Goal: Task Accomplishment & Management: Manage account settings

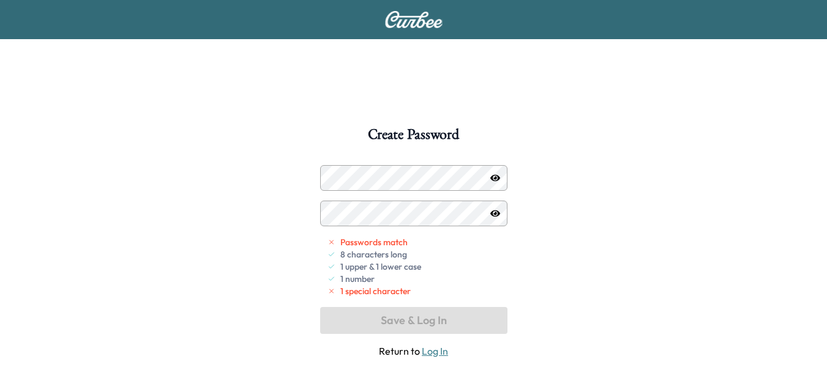
click at [408, 162] on div "Create Password Passwords match 8 characters long 1 upper & 1 lower case 1 numb…" at bounding box center [413, 323] width 827 height 392
click at [493, 178] on icon "button" at bounding box center [495, 178] width 10 height 10
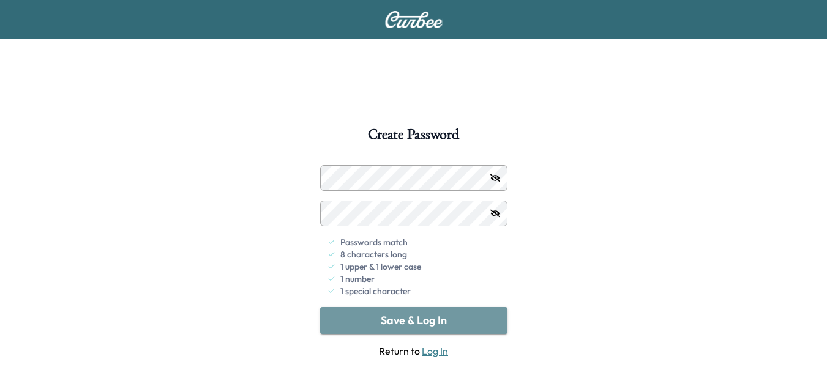
click at [403, 320] on button "Save & Log In" at bounding box center [413, 320] width 187 height 27
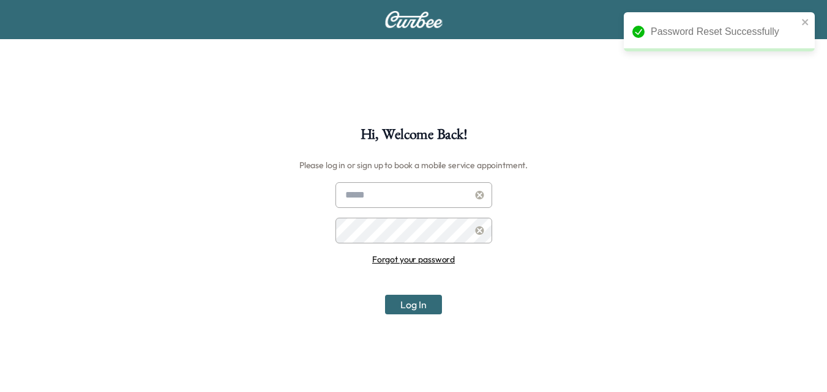
click at [365, 196] on input "text" at bounding box center [413, 195] width 157 height 26
type input "**********"
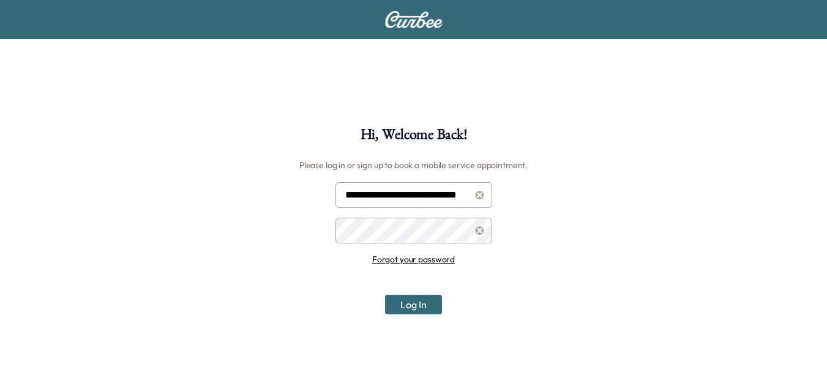
click at [408, 298] on button "Log In" at bounding box center [413, 305] width 57 height 20
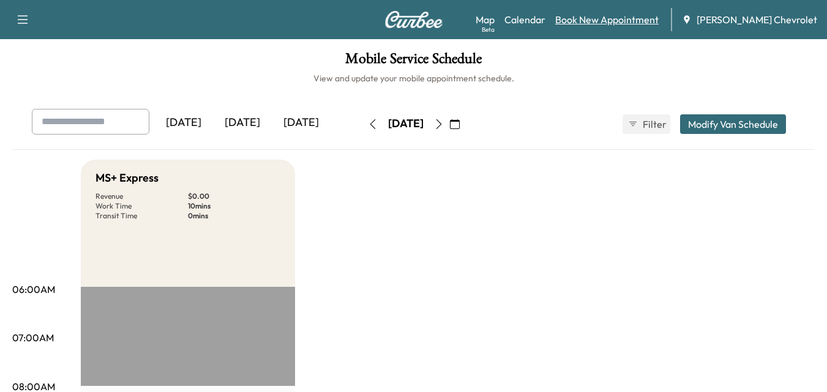
click at [639, 21] on link "Book New Appointment" at bounding box center [606, 19] width 103 height 15
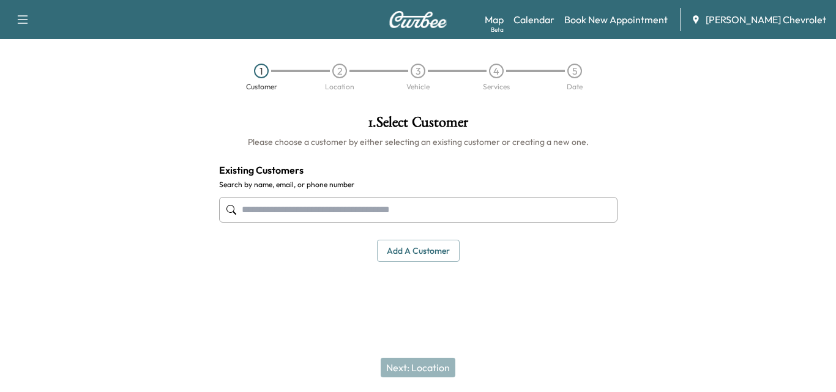
click at [484, 210] on input "text" at bounding box center [418, 210] width 399 height 26
click at [425, 249] on button "Add a customer" at bounding box center [418, 251] width 83 height 23
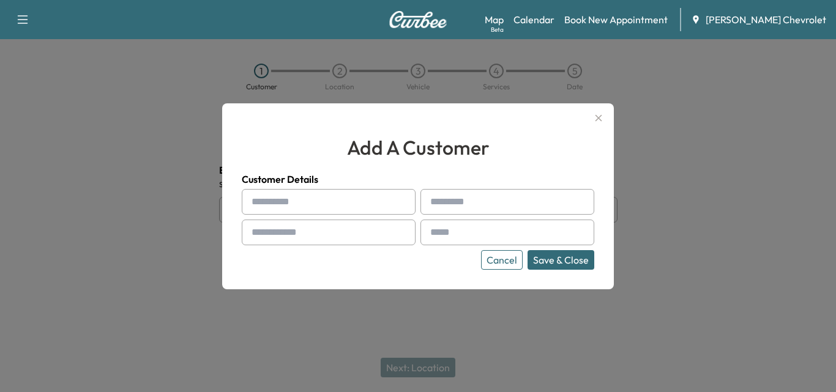
click at [298, 212] on input "text" at bounding box center [329, 202] width 174 height 26
type input "***"
type input "*********"
click at [307, 245] on input "text" at bounding box center [329, 233] width 174 height 26
type input "**********"
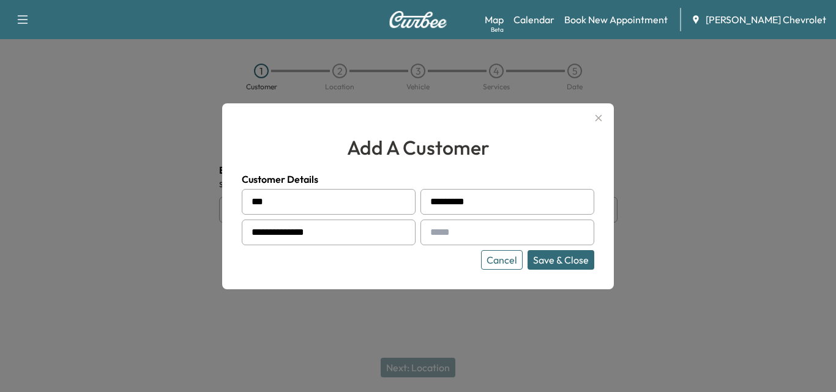
click at [446, 230] on input "text" at bounding box center [508, 233] width 174 height 26
type input "**********"
click at [576, 252] on button "Save & Close" at bounding box center [561, 260] width 67 height 20
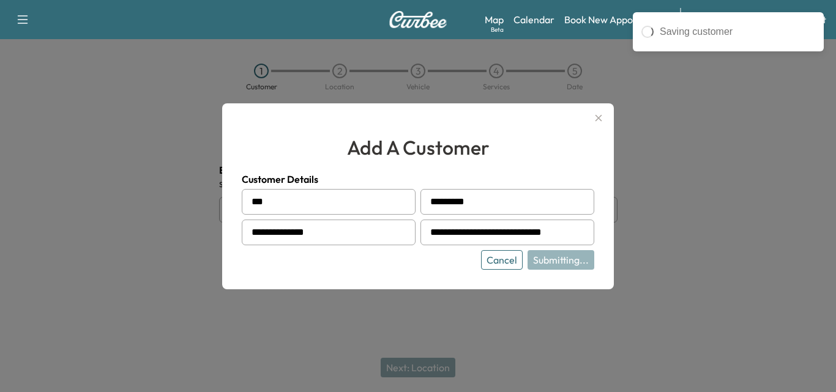
type input "**********"
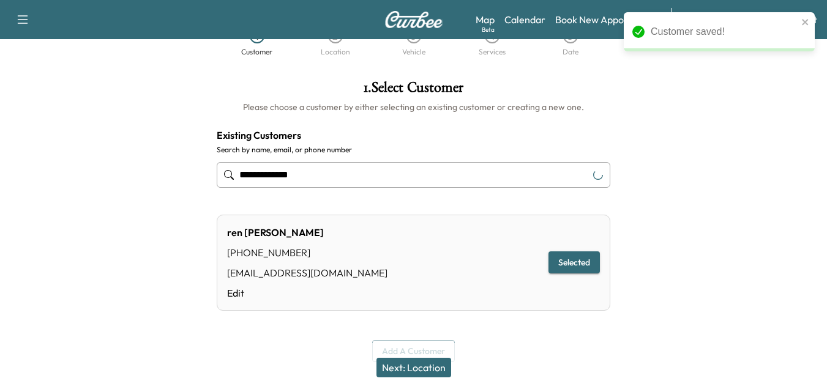
scroll to position [54, 0]
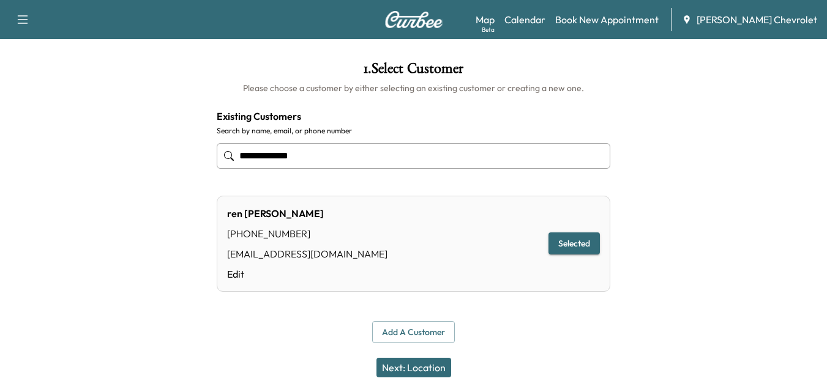
click at [416, 369] on button "Next: Location" at bounding box center [414, 368] width 75 height 20
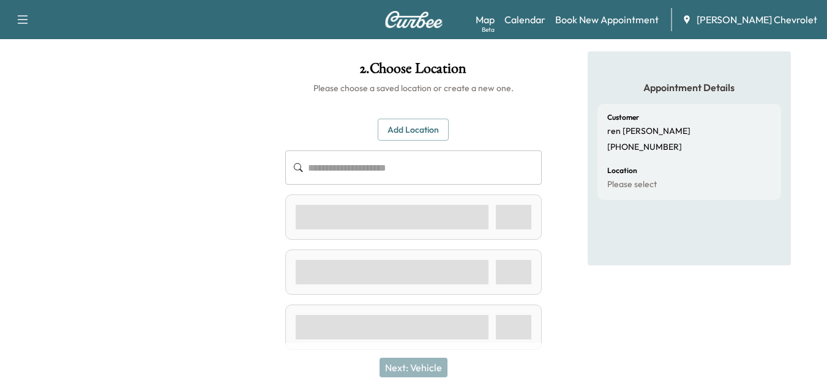
scroll to position [30, 0]
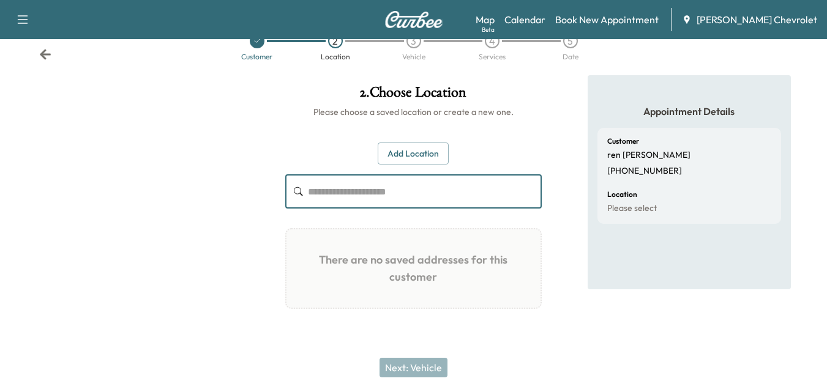
click at [421, 199] on input "text" at bounding box center [425, 191] width 234 height 34
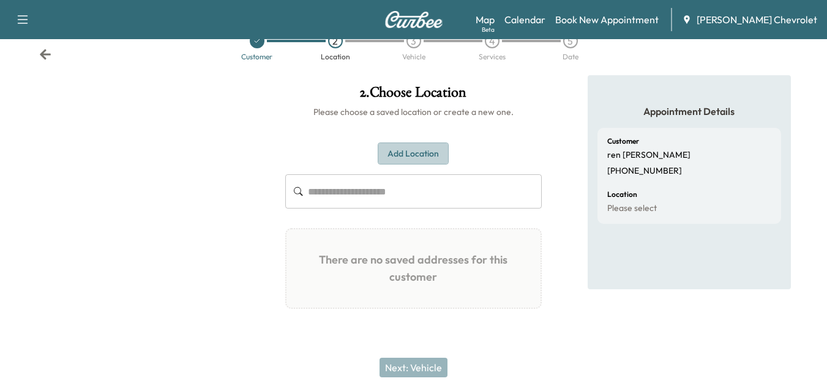
click at [421, 157] on button "Add Location" at bounding box center [413, 154] width 71 height 23
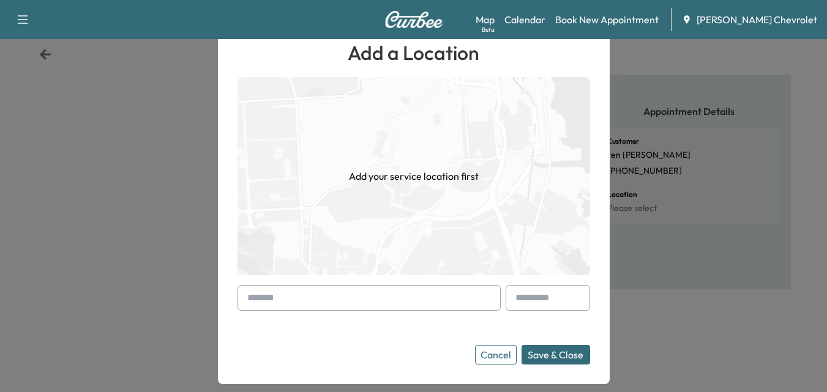
click at [419, 308] on input "text" at bounding box center [369, 298] width 263 height 26
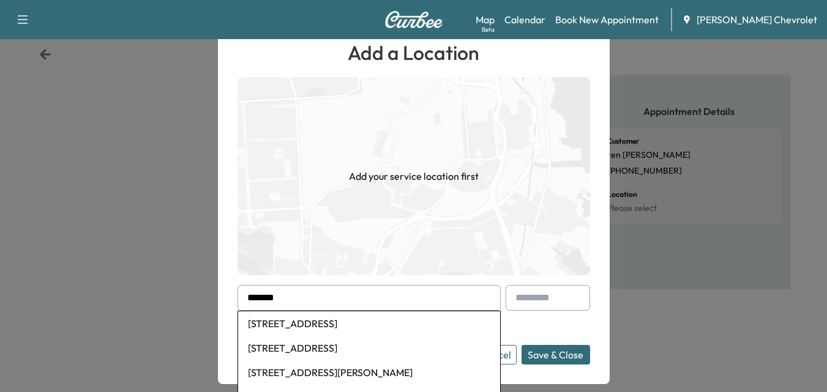
click at [414, 342] on li "[STREET_ADDRESS]" at bounding box center [369, 348] width 262 height 24
type input "**********"
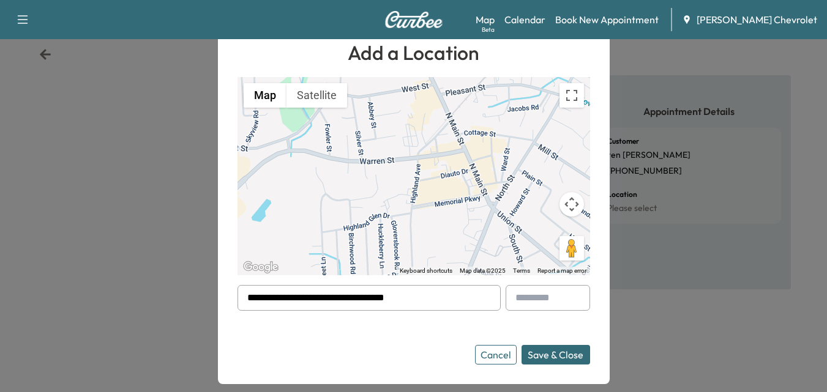
click at [564, 350] on button "Save & Close" at bounding box center [556, 355] width 69 height 20
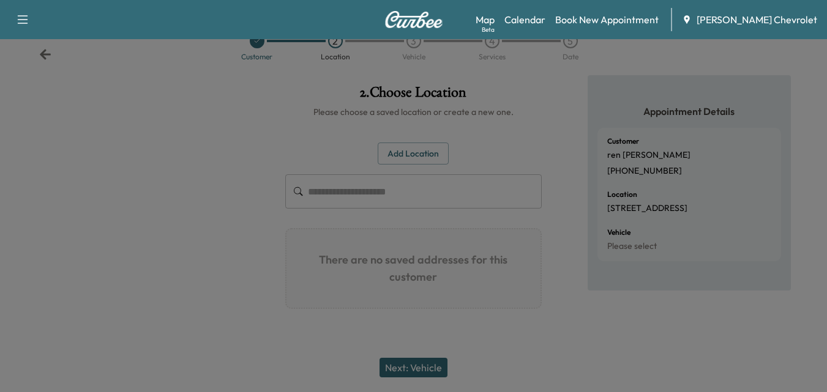
scroll to position [5, 0]
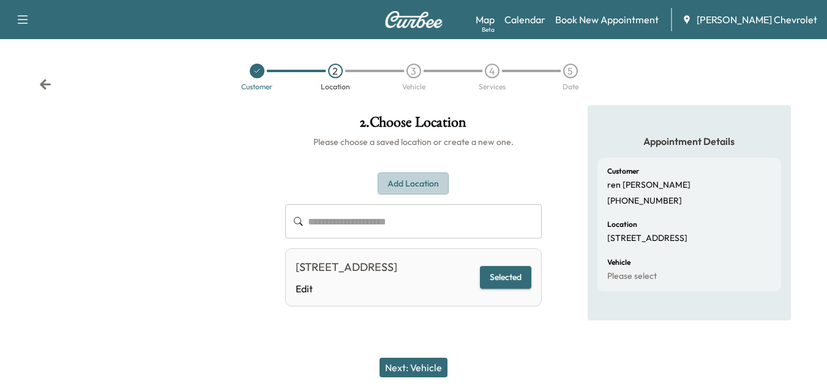
click at [388, 183] on button "Add Location" at bounding box center [413, 184] width 71 height 23
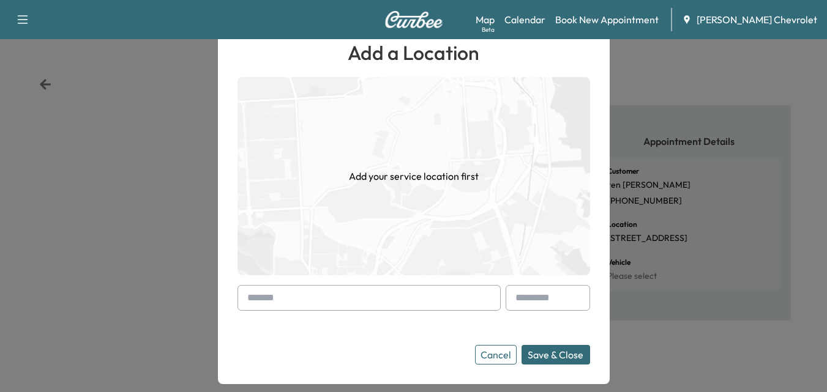
click at [363, 296] on input "text" at bounding box center [369, 298] width 263 height 26
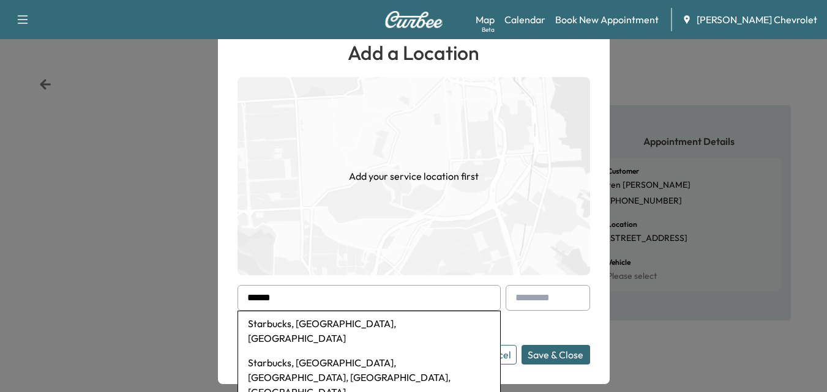
type input "**********"
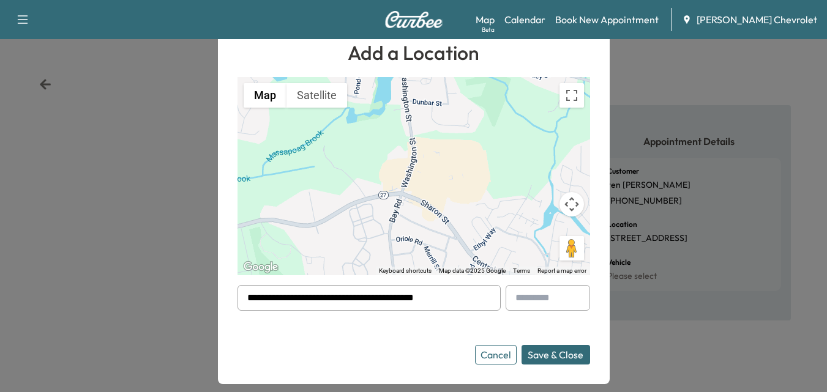
click at [429, 302] on input "**********" at bounding box center [369, 298] width 263 height 26
drag, startPoint x: 471, startPoint y: 302, endPoint x: 220, endPoint y: 303, distance: 251.0
click at [220, 303] on div "**********" at bounding box center [413, 196] width 827 height 392
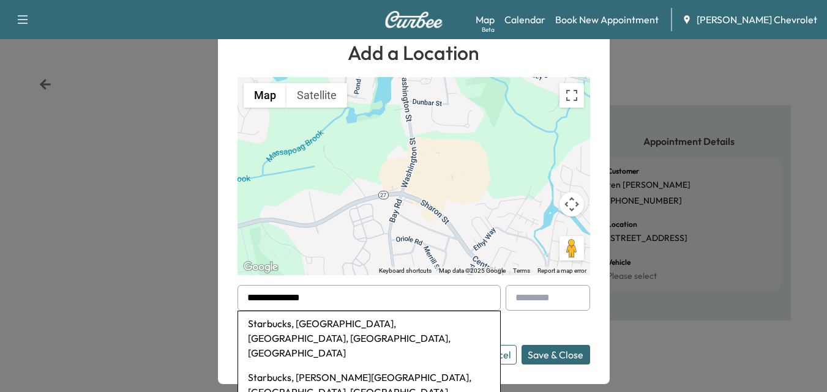
click at [420, 321] on li "Starbucks, [GEOGRAPHIC_DATA], [GEOGRAPHIC_DATA], [GEOGRAPHIC_DATA], [GEOGRAPHIC…" at bounding box center [369, 339] width 262 height 54
type input "**********"
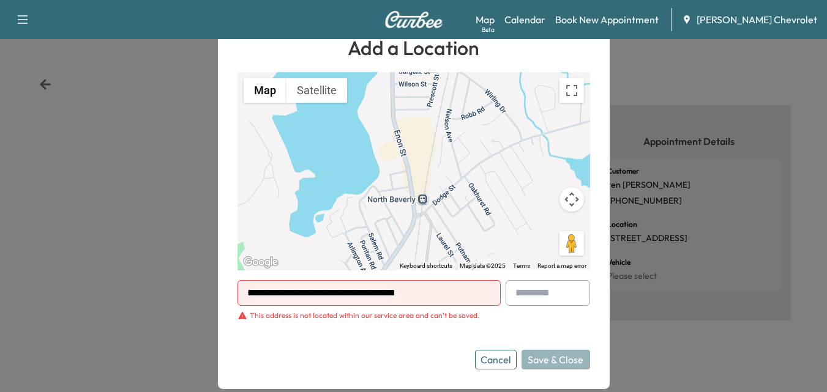
click at [507, 358] on button "Cancel" at bounding box center [496, 360] width 42 height 20
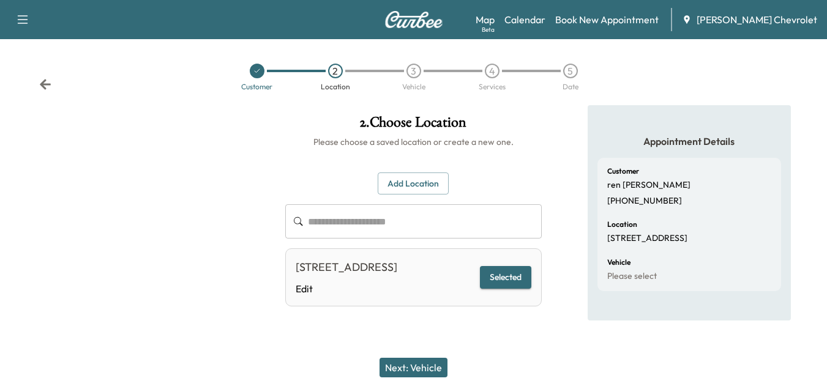
click at [407, 363] on button "Next: Vehicle" at bounding box center [414, 368] width 68 height 20
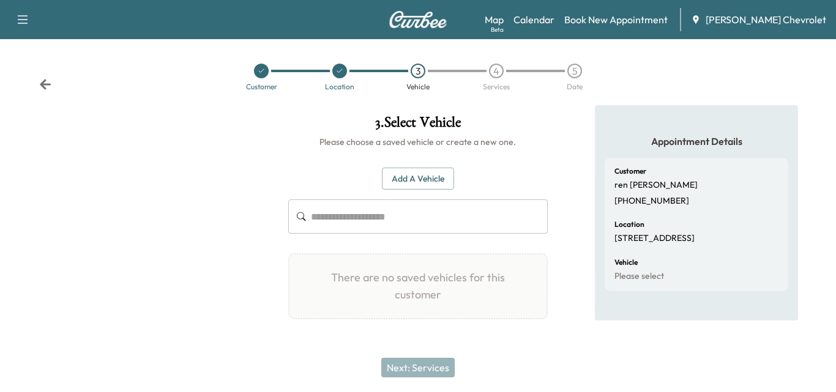
click at [419, 177] on button "Add a Vehicle" at bounding box center [418, 179] width 72 height 23
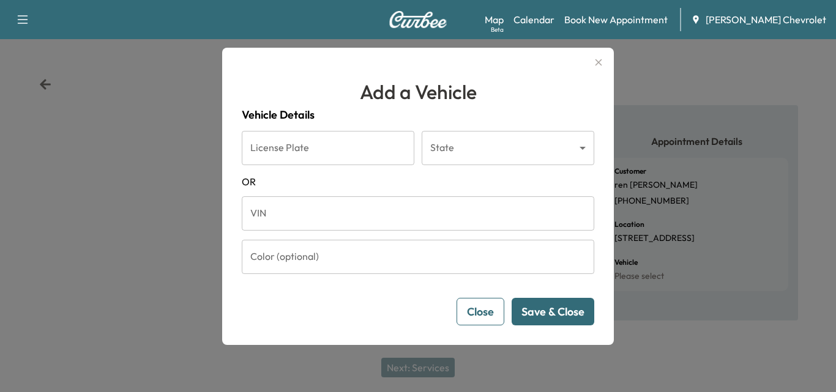
click at [353, 151] on input "License Plate" at bounding box center [328, 148] width 173 height 34
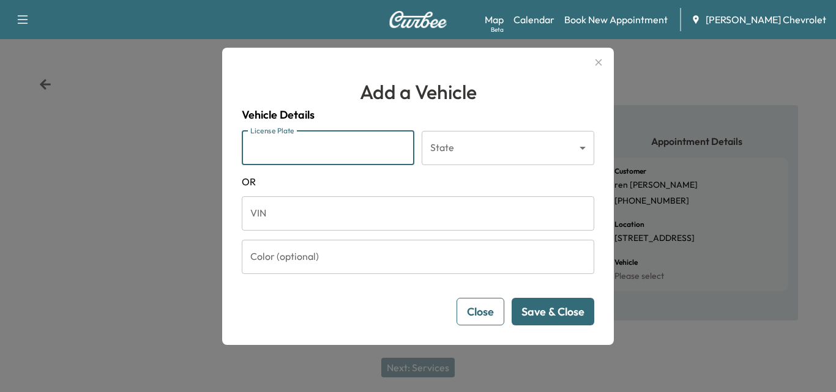
click at [328, 225] on input "VIN" at bounding box center [418, 214] width 353 height 34
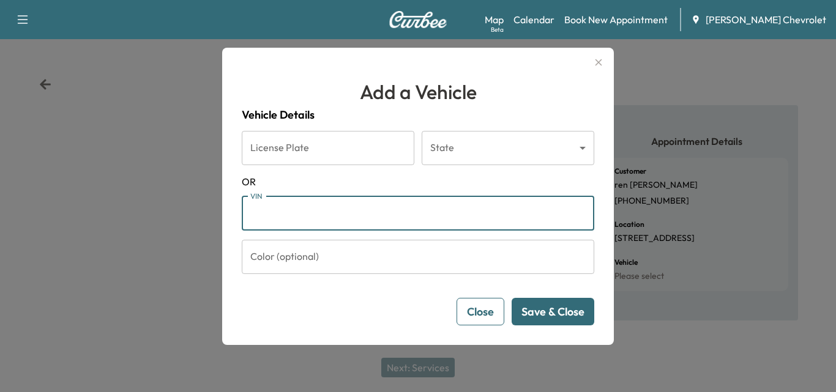
paste input "**********"
type input "**********"
click at [544, 311] on button "Save & Close" at bounding box center [553, 312] width 83 height 28
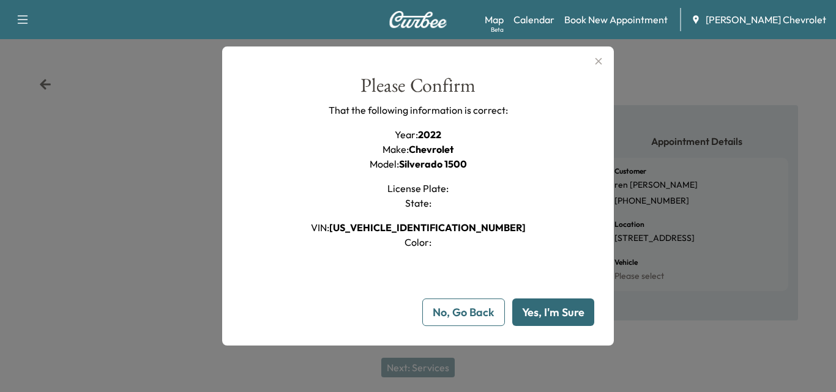
click at [580, 320] on button "Yes, I'm Sure" at bounding box center [553, 313] width 82 height 28
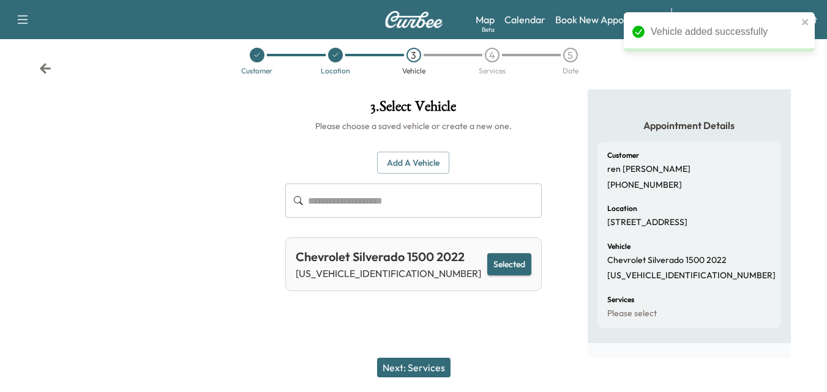
scroll to position [21, 0]
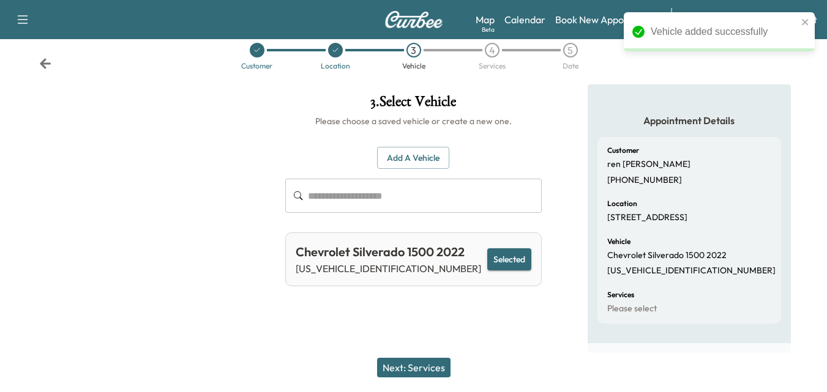
click at [428, 369] on button "Next: Services" at bounding box center [413, 368] width 73 height 20
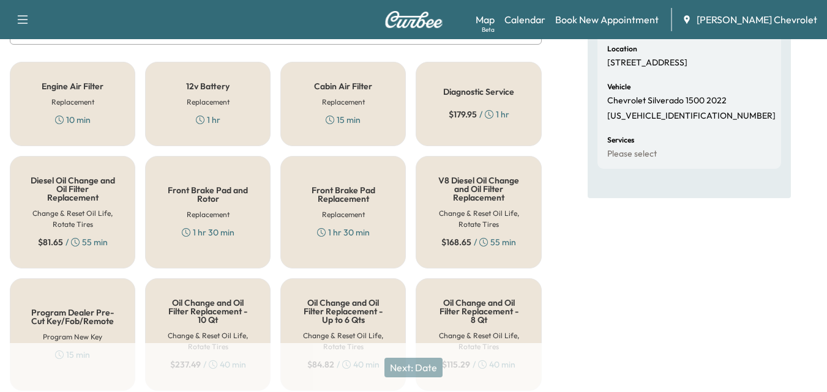
scroll to position [237, 0]
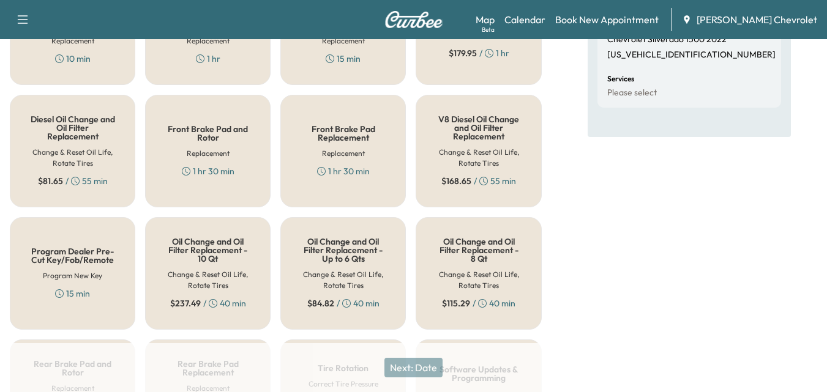
drag, startPoint x: 350, startPoint y: 260, endPoint x: 415, endPoint y: 270, distance: 65.6
click at [356, 277] on div "Oil Change and Oil Filter Replacement - Up to 6 Qts Change & Reset Oil Life, Ro…" at bounding box center [343, 273] width 126 height 113
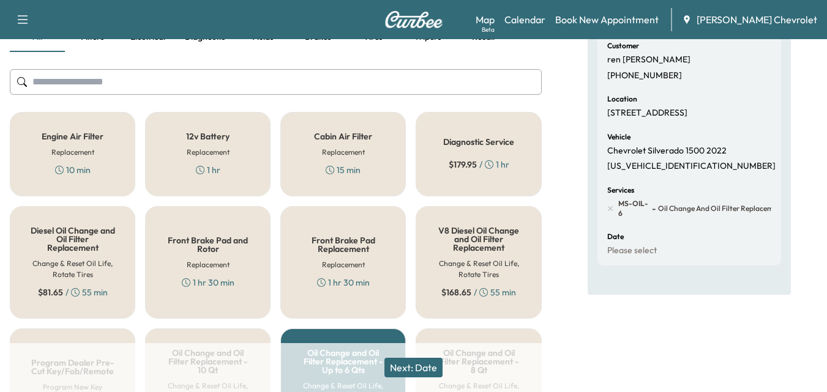
scroll to position [114, 0]
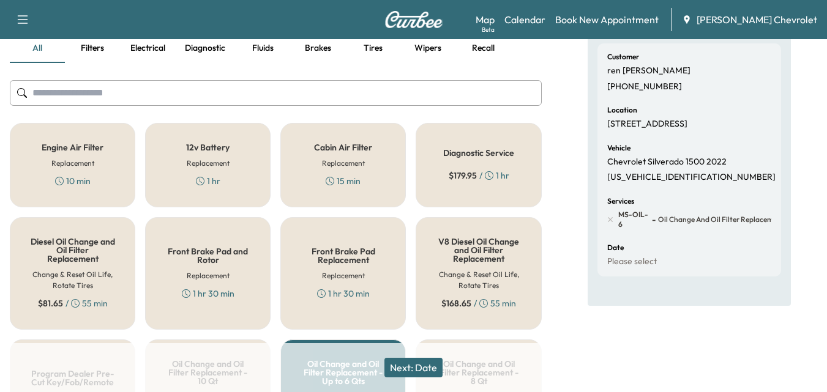
click at [329, 143] on h5 "Cabin Air Filter" at bounding box center [343, 147] width 58 height 9
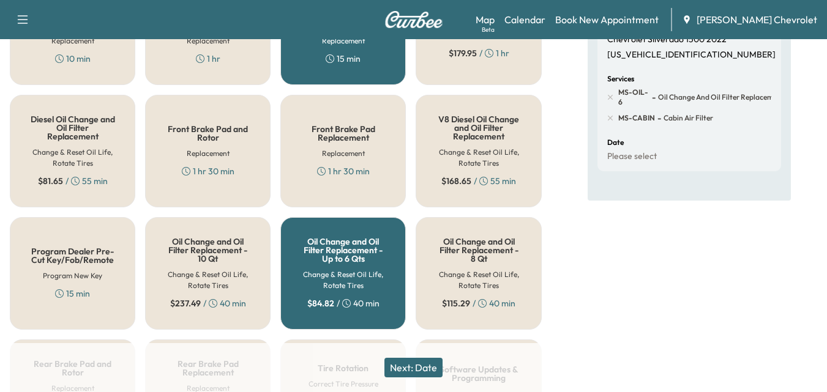
click at [424, 369] on button "Next: Date" at bounding box center [413, 368] width 58 height 20
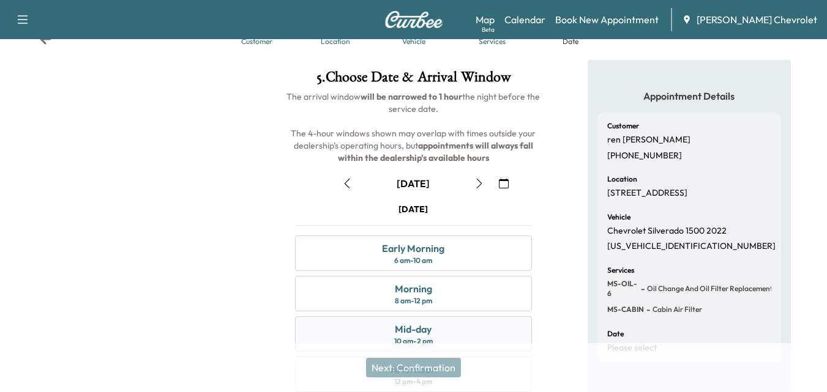
scroll to position [98, 0]
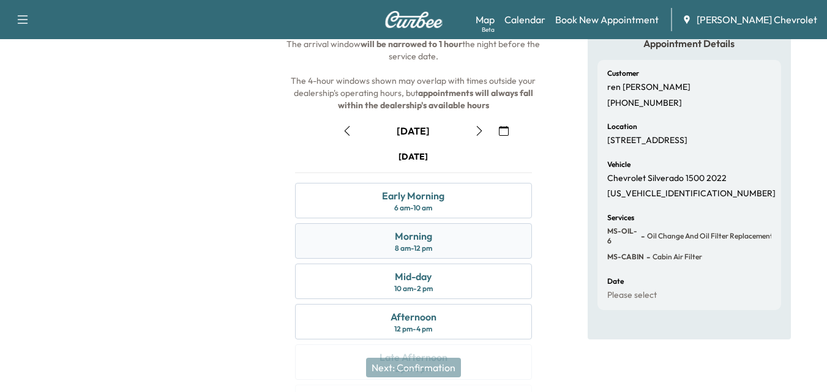
click at [431, 234] on div "Morning" at bounding box center [413, 236] width 37 height 15
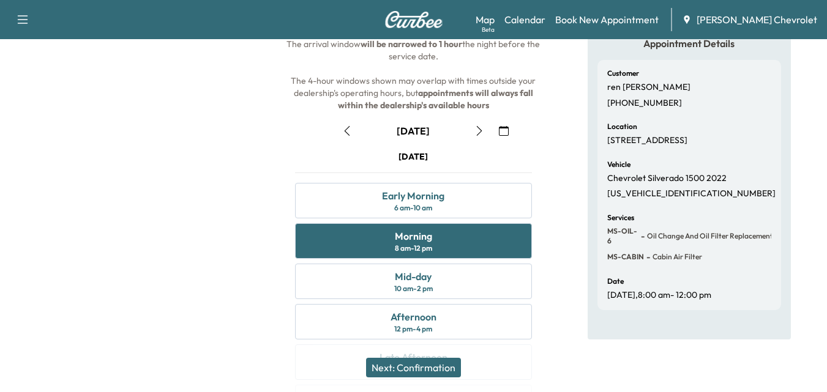
click at [412, 361] on button "Next: Confirmation" at bounding box center [413, 368] width 95 height 20
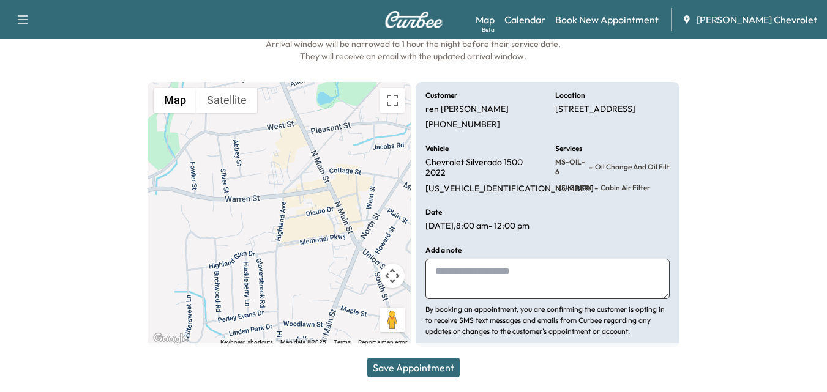
click at [399, 358] on button "Save Appointment" at bounding box center [413, 368] width 92 height 20
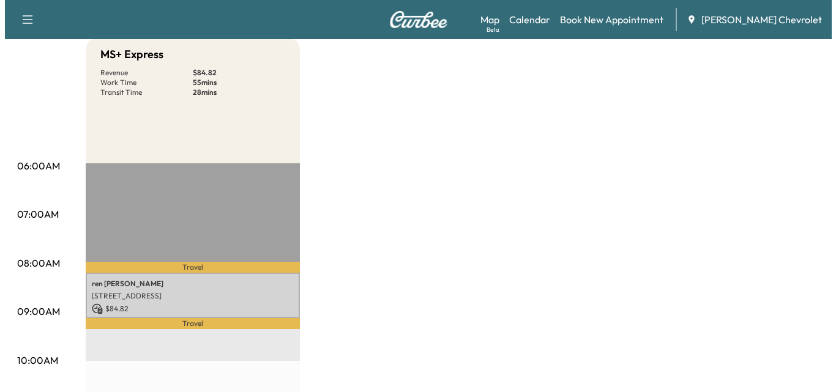
scroll to position [122, 0]
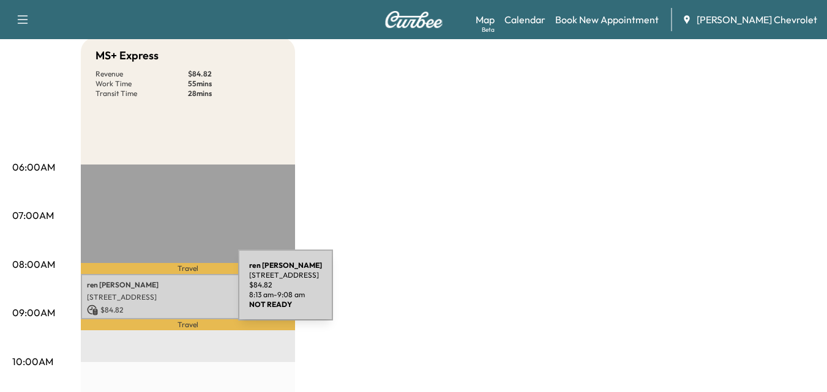
click at [146, 293] on p "[STREET_ADDRESS]" at bounding box center [188, 298] width 202 height 10
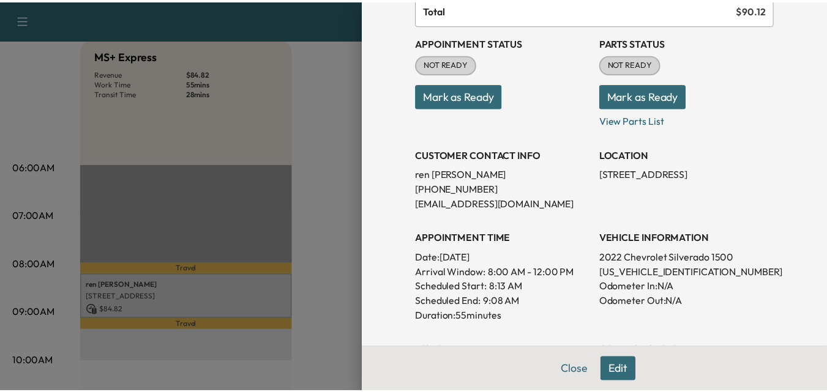
scroll to position [0, 0]
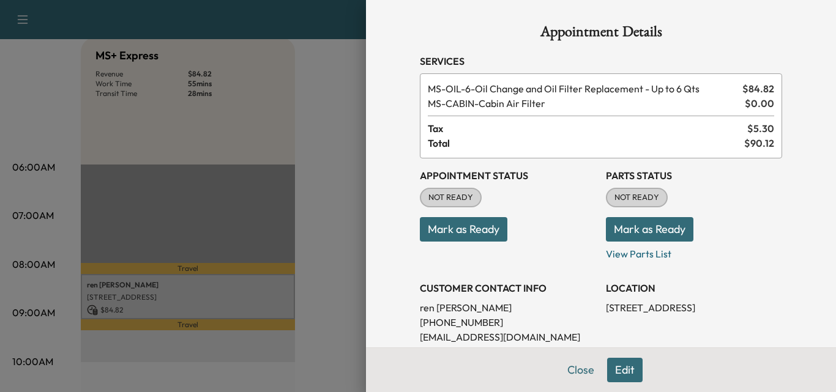
click at [571, 362] on button "Close" at bounding box center [581, 370] width 43 height 24
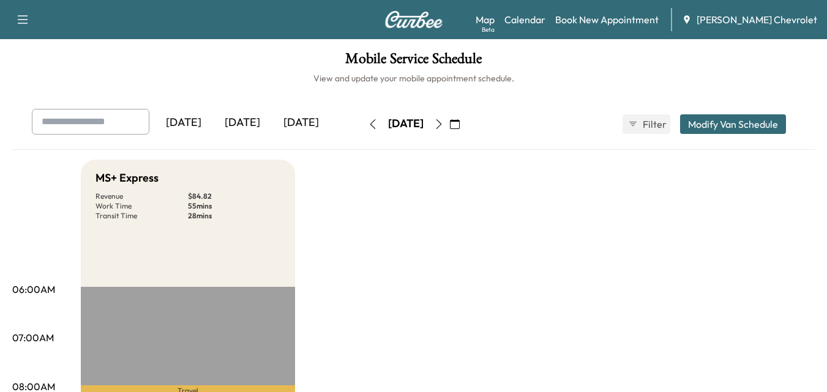
click at [465, 125] on button "button" at bounding box center [454, 124] width 21 height 20
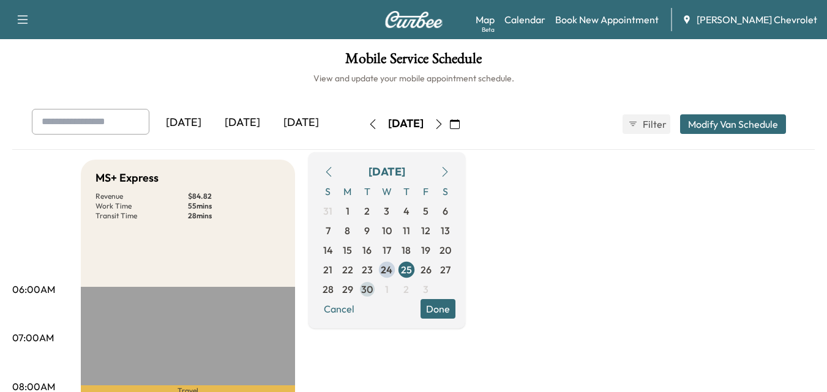
click at [373, 287] on span "30" at bounding box center [367, 289] width 12 height 15
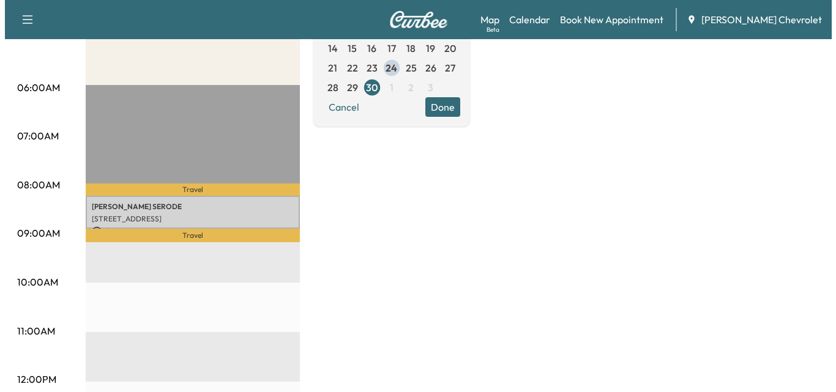
scroll to position [184, 0]
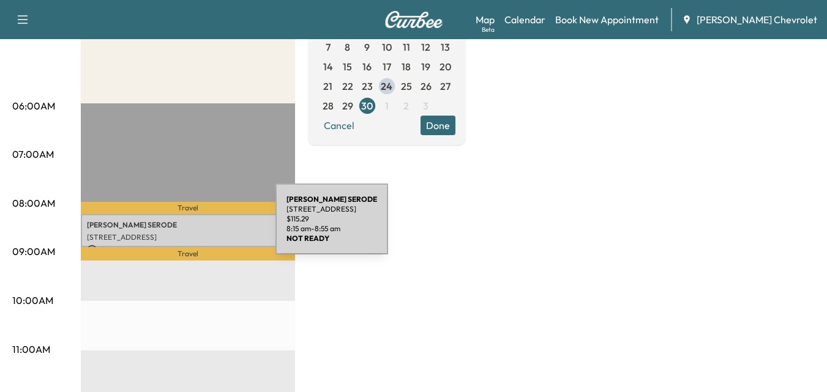
click at [176, 227] on p "[PERSON_NAME]" at bounding box center [188, 225] width 202 height 10
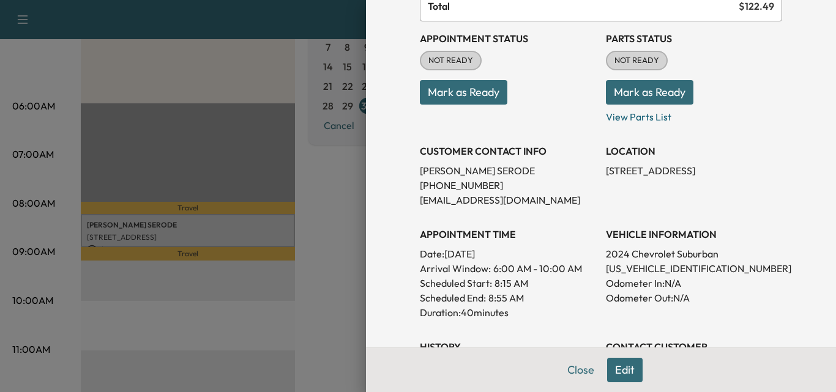
drag, startPoint x: 615, startPoint y: 370, endPoint x: 604, endPoint y: 366, distance: 11.3
click at [614, 370] on button "Edit" at bounding box center [625, 370] width 36 height 24
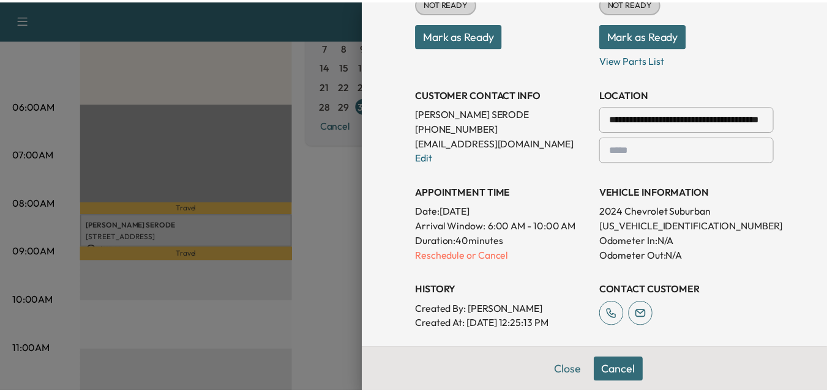
scroll to position [245, 0]
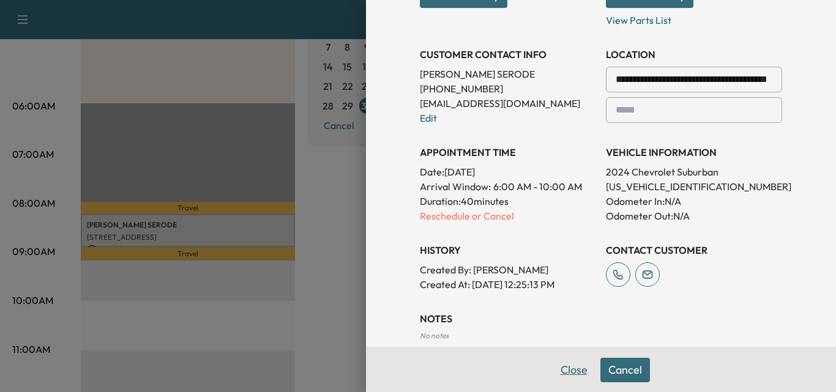
click at [568, 369] on button "Close" at bounding box center [574, 370] width 43 height 24
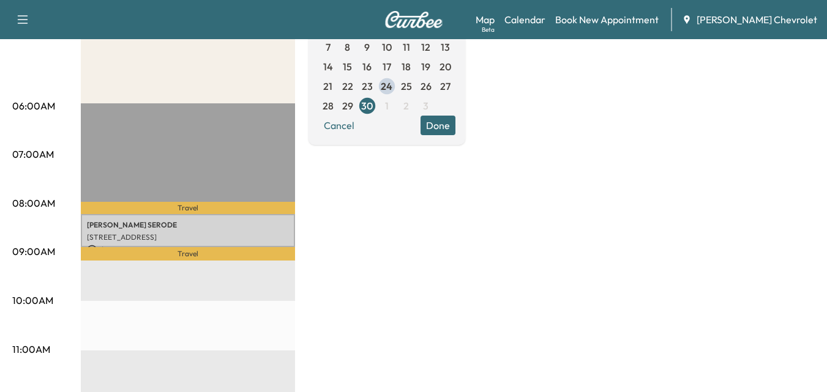
scroll to position [0, 0]
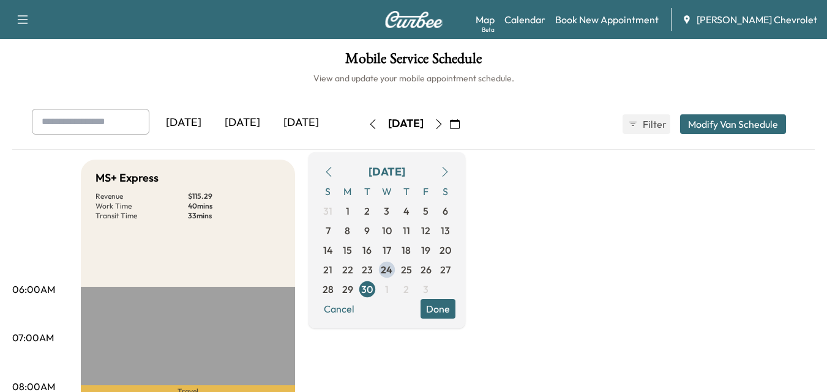
click at [20, 24] on icon "button" at bounding box center [22, 19] width 15 height 15
click at [45, 30] on div "Support Log Out" at bounding box center [43, 56] width 57 height 55
click at [43, 45] on link "Support" at bounding box center [43, 42] width 46 height 15
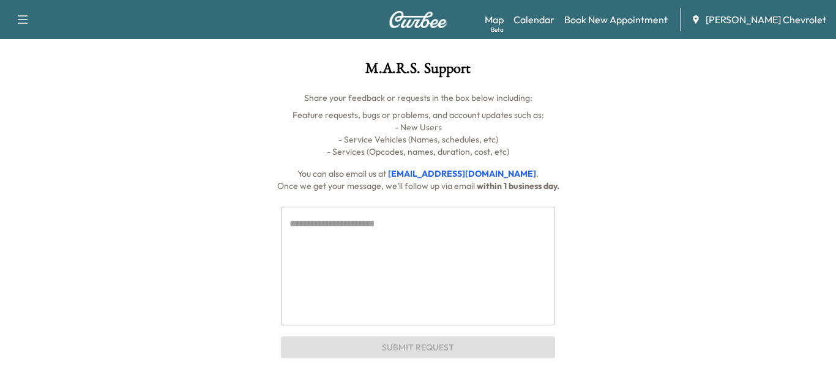
drag, startPoint x: 10, startPoint y: 18, endPoint x: 31, endPoint y: 25, distance: 22.1
click at [10, 18] on button "button" at bounding box center [23, 20] width 26 height 20
click at [24, 22] on icon "button" at bounding box center [22, 19] width 15 height 15
click at [555, 16] on link "Calendar" at bounding box center [534, 19] width 41 height 15
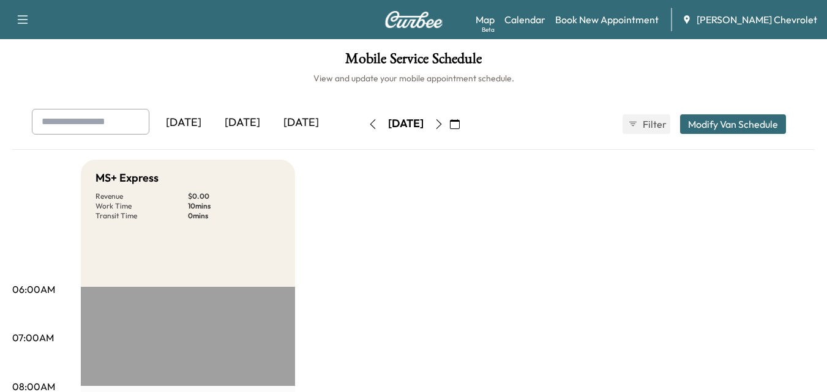
click at [449, 124] on button "button" at bounding box center [439, 124] width 21 height 20
drag, startPoint x: 192, startPoint y: 219, endPoint x: 181, endPoint y: 211, distance: 13.6
click at [191, 219] on p "28 mins" at bounding box center [234, 216] width 92 height 10
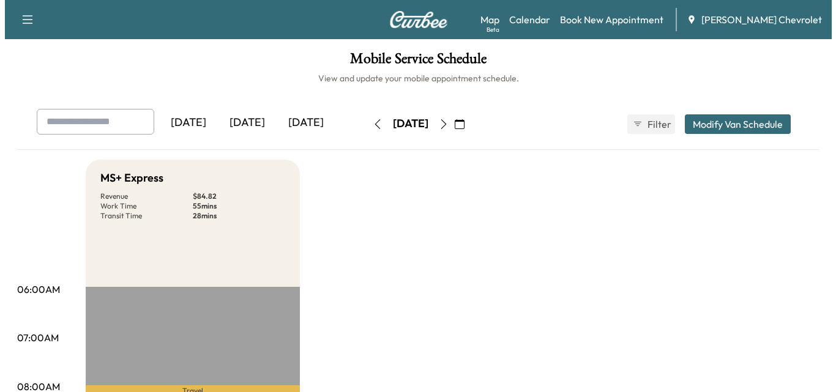
scroll to position [306, 0]
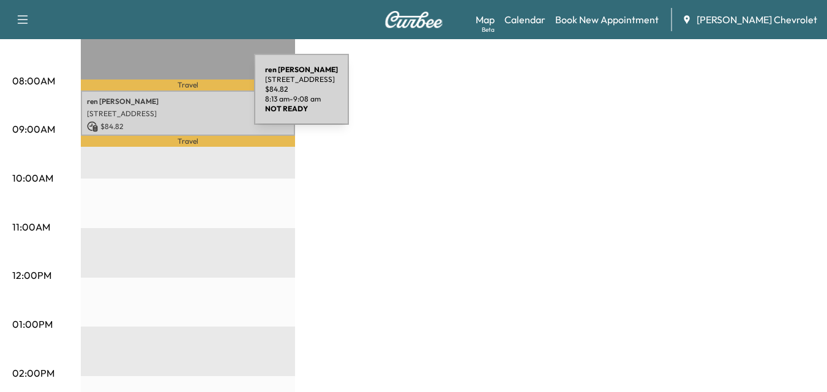
click at [170, 121] on p "$ 84.82" at bounding box center [188, 126] width 202 height 11
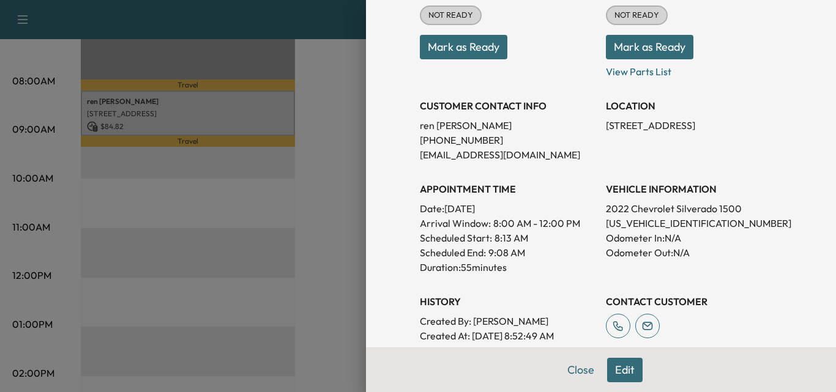
scroll to position [184, 0]
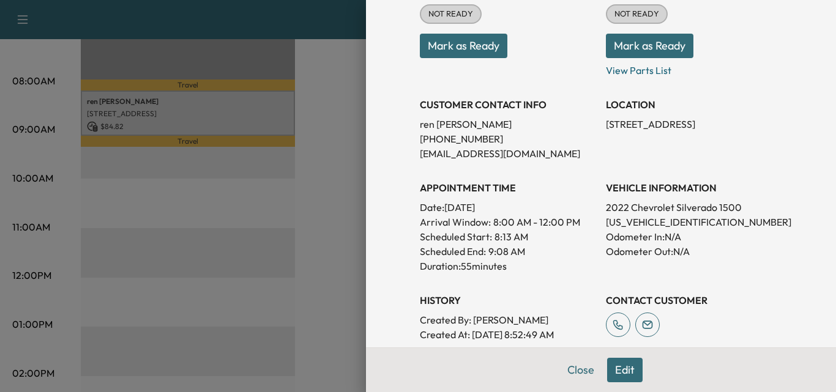
click at [612, 369] on button "Edit" at bounding box center [625, 370] width 36 height 24
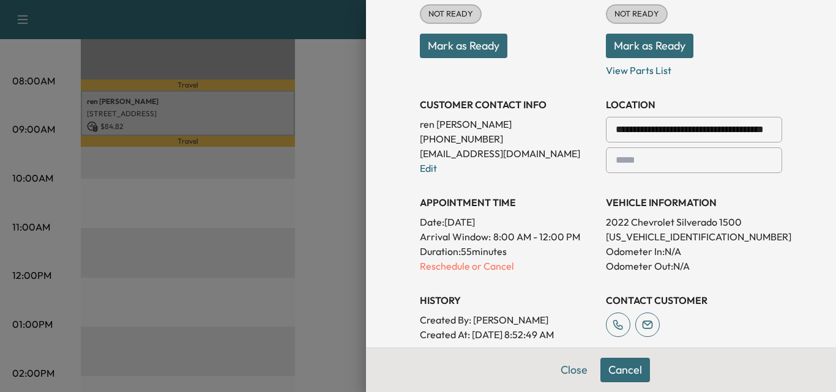
click at [725, 124] on input "**********" at bounding box center [694, 130] width 176 height 26
click at [763, 130] on div at bounding box center [770, 129] width 15 height 15
click at [485, 264] on p "Reschedule or Cancel" at bounding box center [508, 266] width 176 height 15
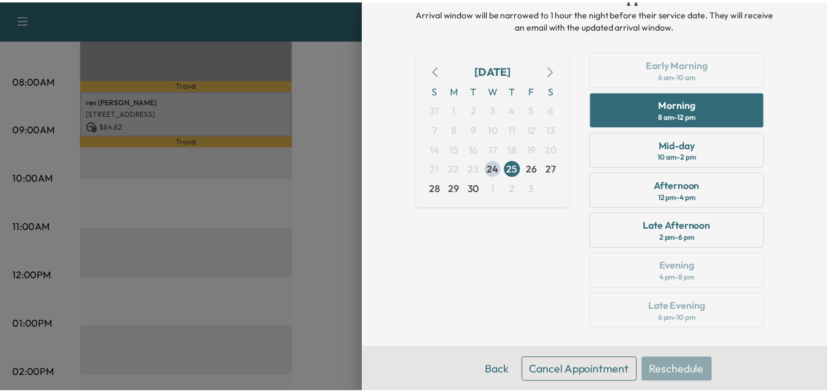
scroll to position [48, 0]
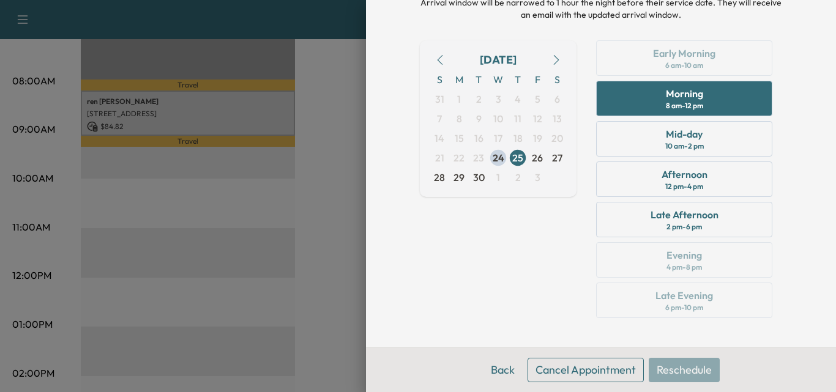
click at [580, 367] on button "Cancel Appointment" at bounding box center [586, 370] width 116 height 24
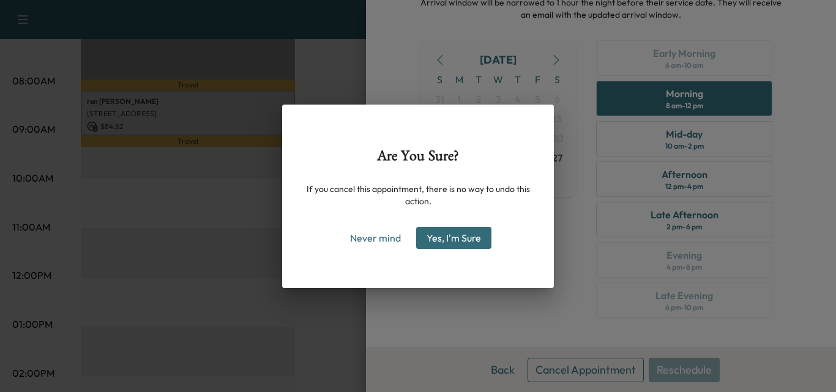
click at [440, 244] on button "Yes, I'm Sure" at bounding box center [453, 238] width 75 height 22
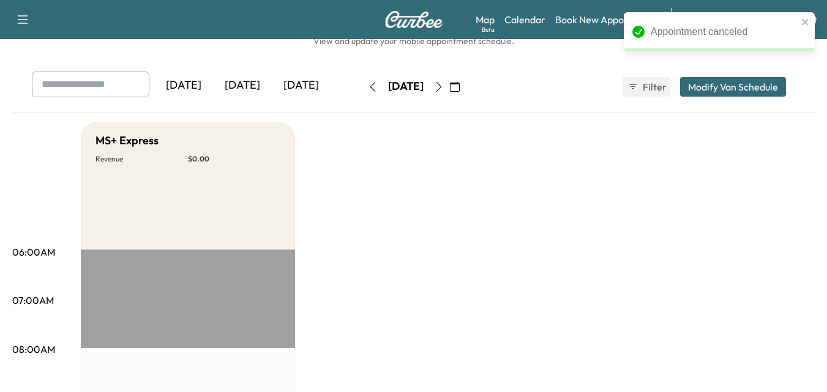
scroll to position [0, 0]
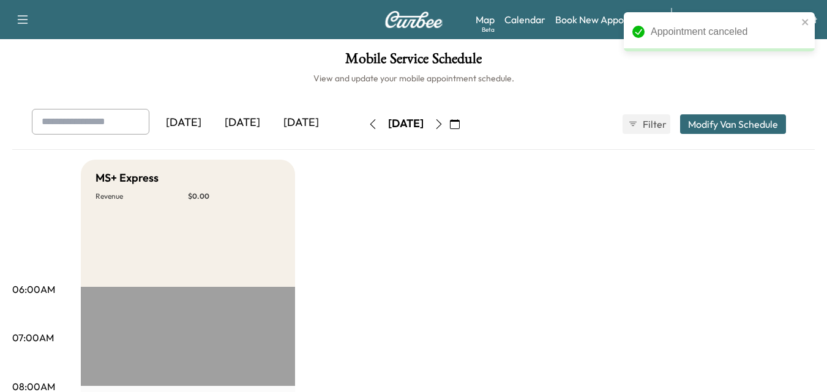
click at [74, 127] on input "text" at bounding box center [91, 122] width 118 height 26
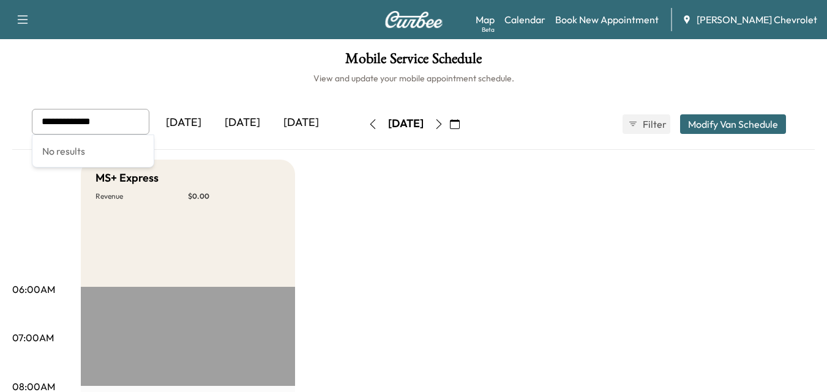
type input "**********"
click at [23, 14] on icon "button" at bounding box center [22, 19] width 15 height 15
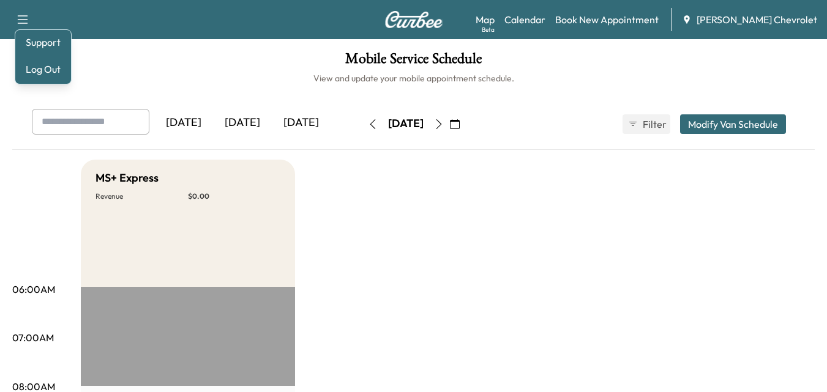
click at [394, 18] on img at bounding box center [413, 19] width 59 height 17
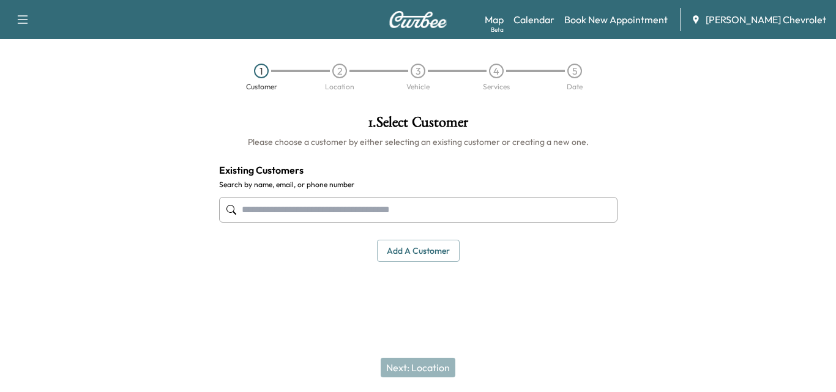
click at [383, 210] on input "text" at bounding box center [418, 210] width 399 height 26
type input "**********"
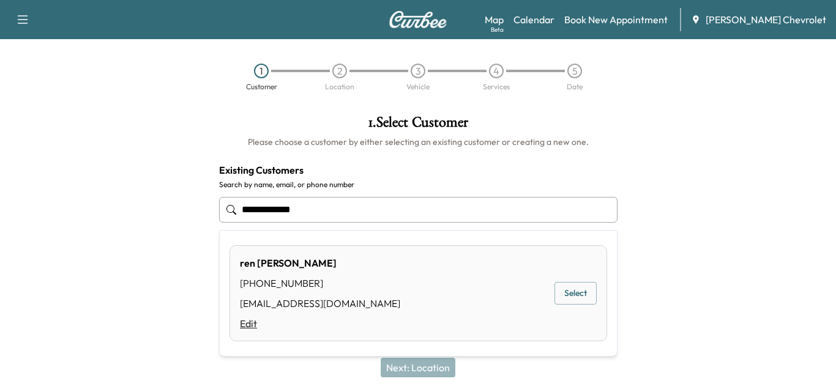
click at [280, 319] on link "Edit" at bounding box center [320, 324] width 160 height 15
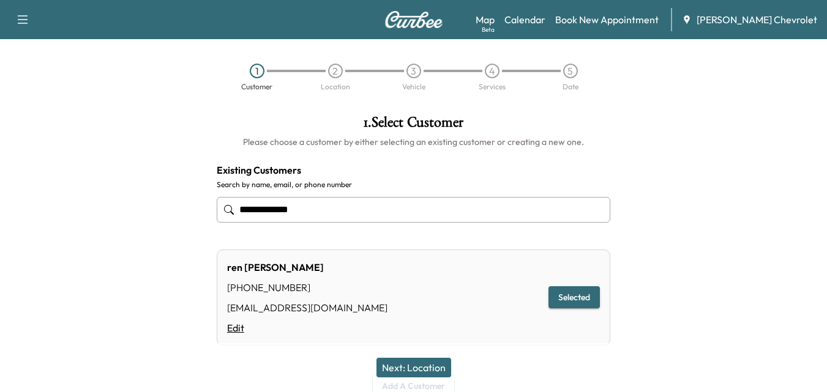
click at [233, 332] on link "Edit" at bounding box center [307, 328] width 160 height 15
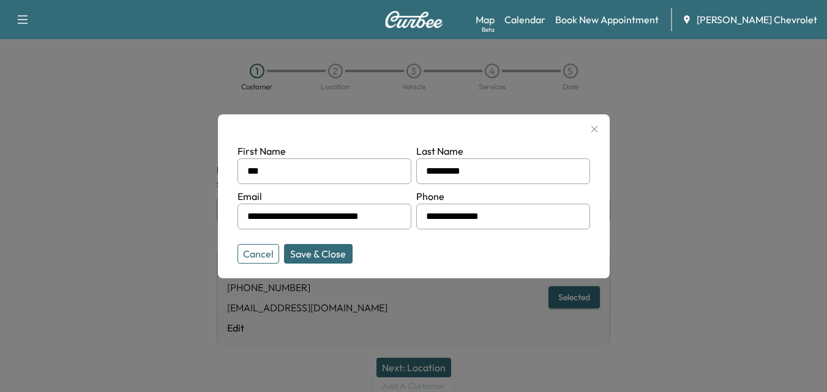
click at [334, 255] on button "Save & Close" at bounding box center [318, 254] width 69 height 20
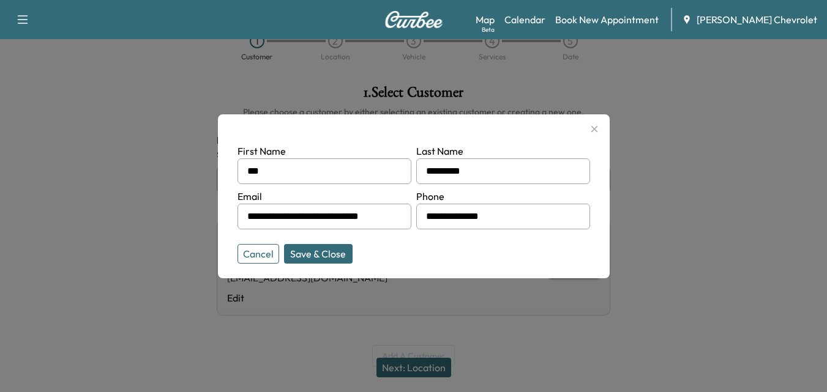
scroll to position [54, 0]
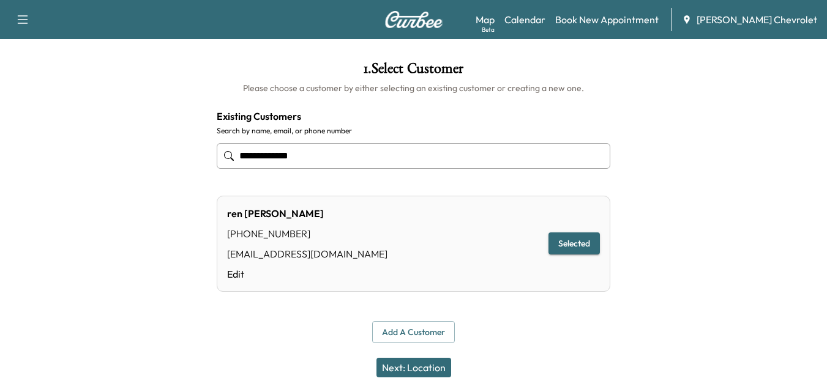
click at [416, 366] on button "Next: Location" at bounding box center [414, 368] width 75 height 20
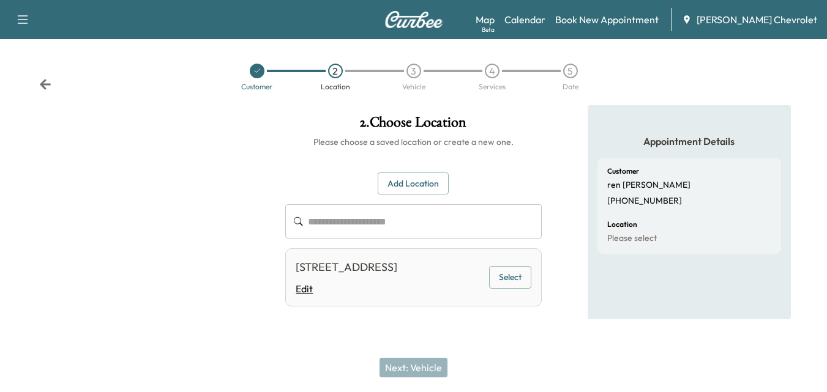
scroll to position [5, 0]
click at [313, 296] on link "Edit" at bounding box center [347, 289] width 102 height 15
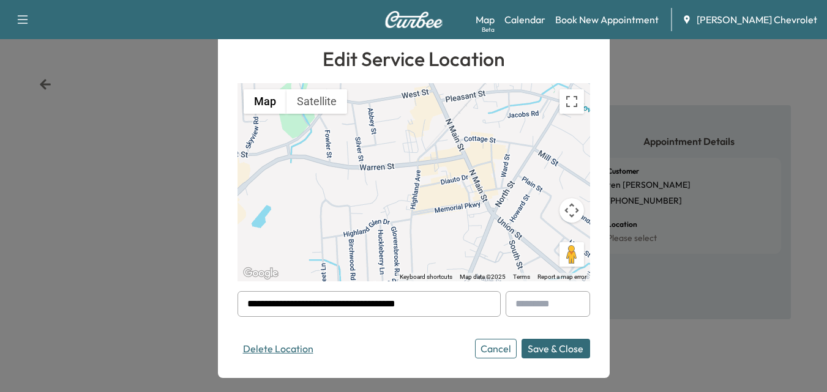
click at [296, 343] on button "Delete Location" at bounding box center [278, 349] width 81 height 20
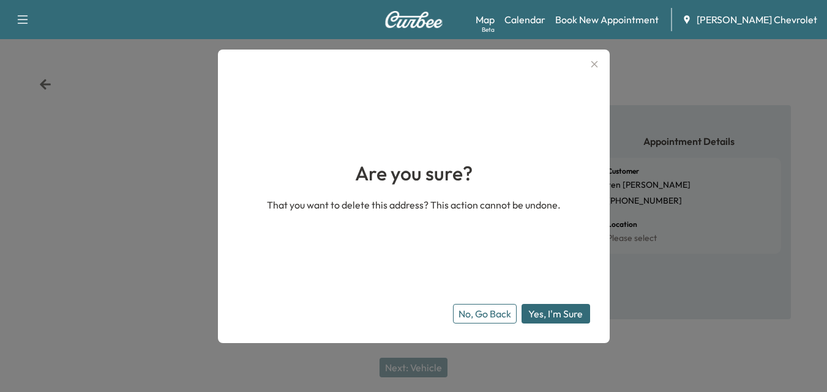
click at [564, 317] on button "Yes, I'm Sure" at bounding box center [556, 314] width 69 height 20
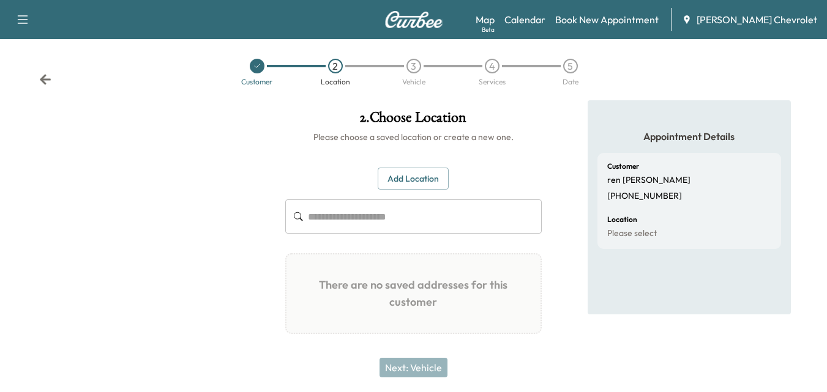
click at [48, 69] on div "Customer 2 Location 3 Vehicle 4 Services 5 Date" at bounding box center [413, 72] width 827 height 56
click at [47, 78] on icon at bounding box center [45, 79] width 12 height 12
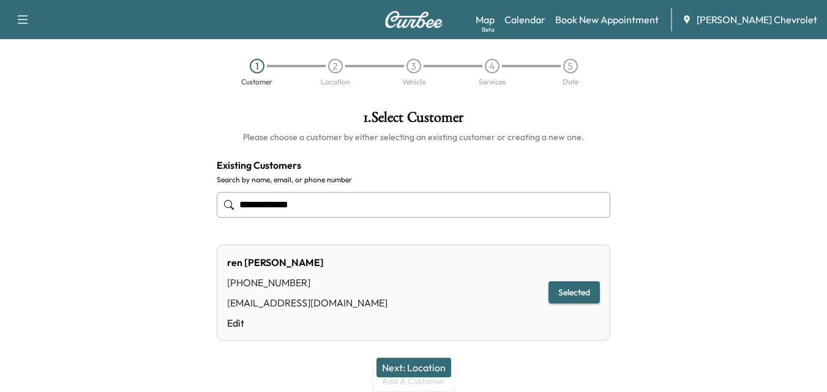
click at [411, 362] on button "Next: Location" at bounding box center [414, 368] width 75 height 20
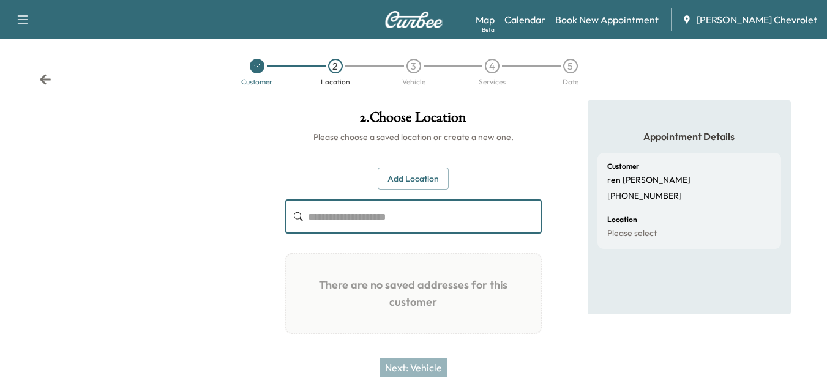
click at [400, 220] on input "text" at bounding box center [425, 217] width 234 height 34
click at [15, 13] on button "button" at bounding box center [23, 20] width 26 height 20
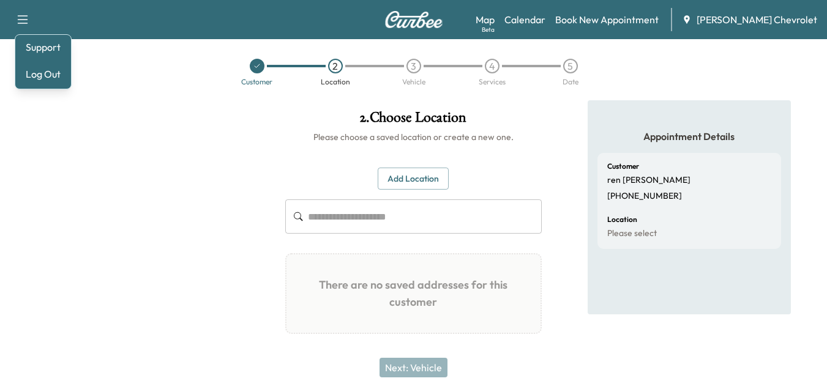
drag, startPoint x: 137, startPoint y: 171, endPoint x: 288, endPoint y: 70, distance: 182.2
click at [143, 172] on div at bounding box center [137, 239] width 275 height 278
drag, startPoint x: 410, startPoint y: 23, endPoint x: 411, endPoint y: 31, distance: 8.0
click at [410, 22] on img at bounding box center [413, 19] width 59 height 17
click at [430, 21] on img at bounding box center [413, 19] width 59 height 17
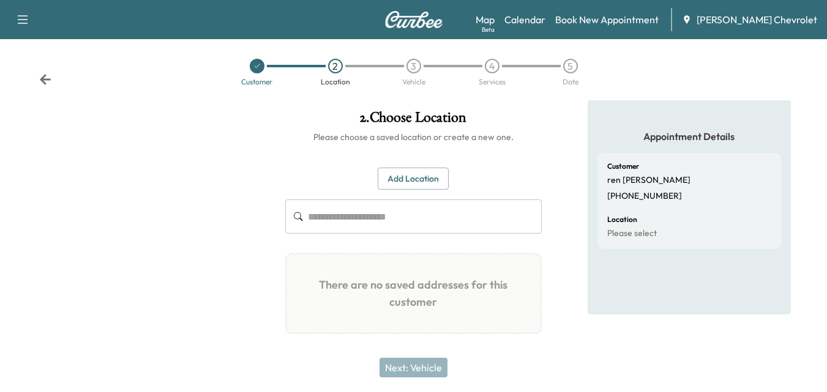
click at [408, 23] on img at bounding box center [413, 19] width 59 height 17
